Goal: Transaction & Acquisition: Purchase product/service

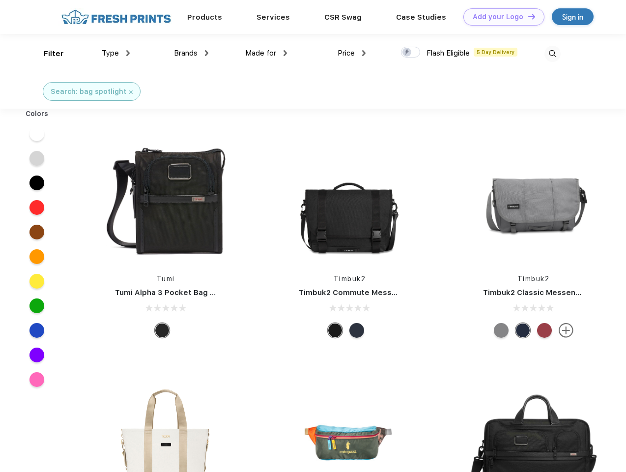
click at [500, 17] on link "Add your Logo Design Tool" at bounding box center [503, 16] width 81 height 17
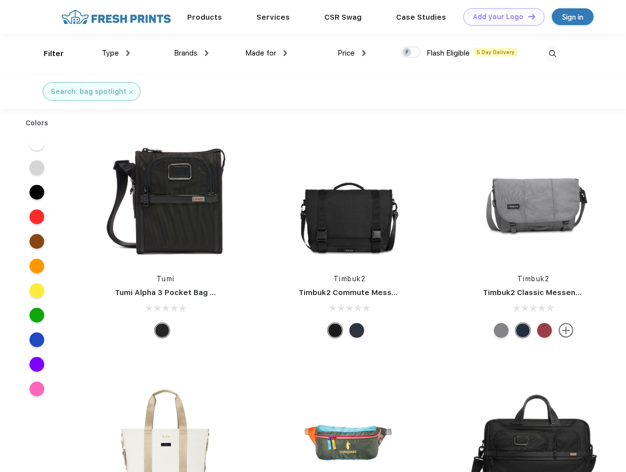
click at [0, 0] on div "Design Tool" at bounding box center [0, 0] width 0 height 0
click at [527, 16] on link "Add your Logo Design Tool" at bounding box center [503, 16] width 81 height 17
click at [47, 54] on div "Filter" at bounding box center [54, 53] width 20 height 11
click at [116, 53] on span "Type" at bounding box center [110, 53] width 17 height 9
click at [191, 53] on span "Brands" at bounding box center [186, 53] width 24 height 9
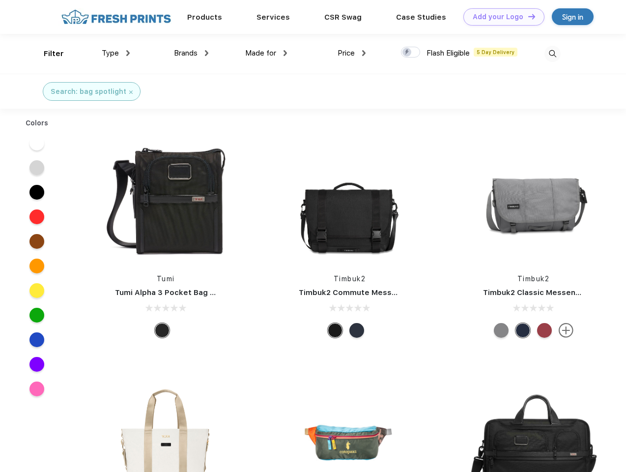
click at [266, 53] on span "Made for" at bounding box center [260, 53] width 31 height 9
click at [352, 53] on span "Price" at bounding box center [346, 53] width 17 height 9
click at [411, 53] on div at bounding box center [410, 52] width 19 height 11
click at [407, 53] on input "checkbox" at bounding box center [404, 49] width 6 height 6
click at [552, 54] on img at bounding box center [552, 54] width 16 height 16
